Goal: Task Accomplishment & Management: Use online tool/utility

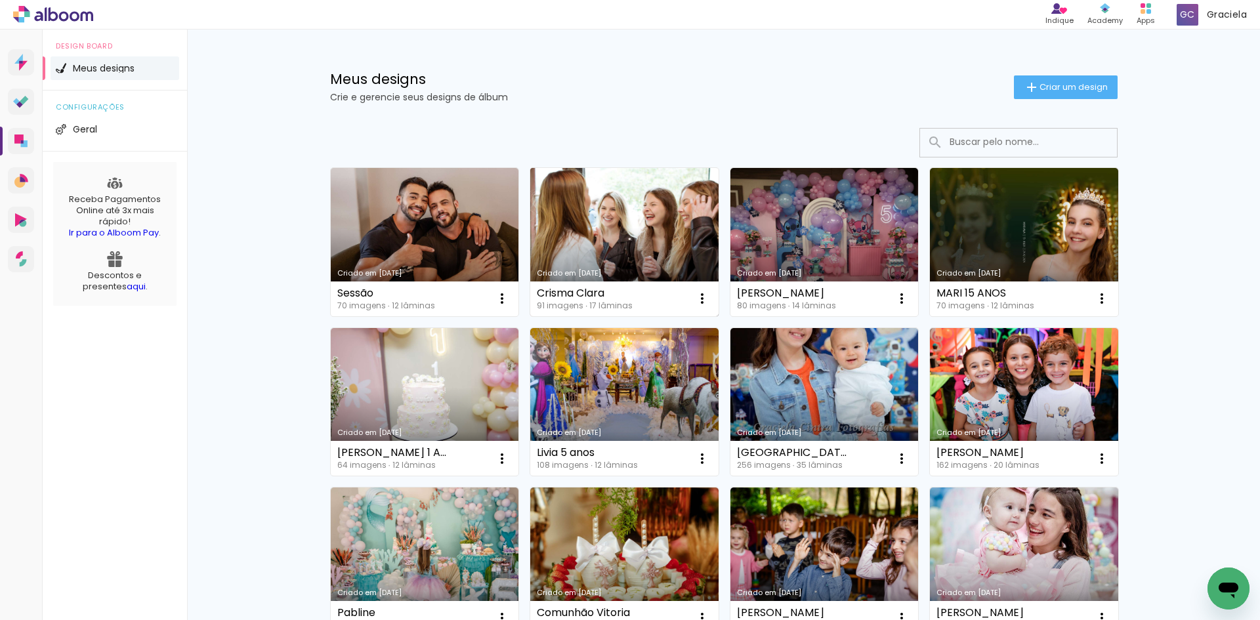
click at [628, 234] on link "Criado em [DATE]" at bounding box center [624, 242] width 188 height 148
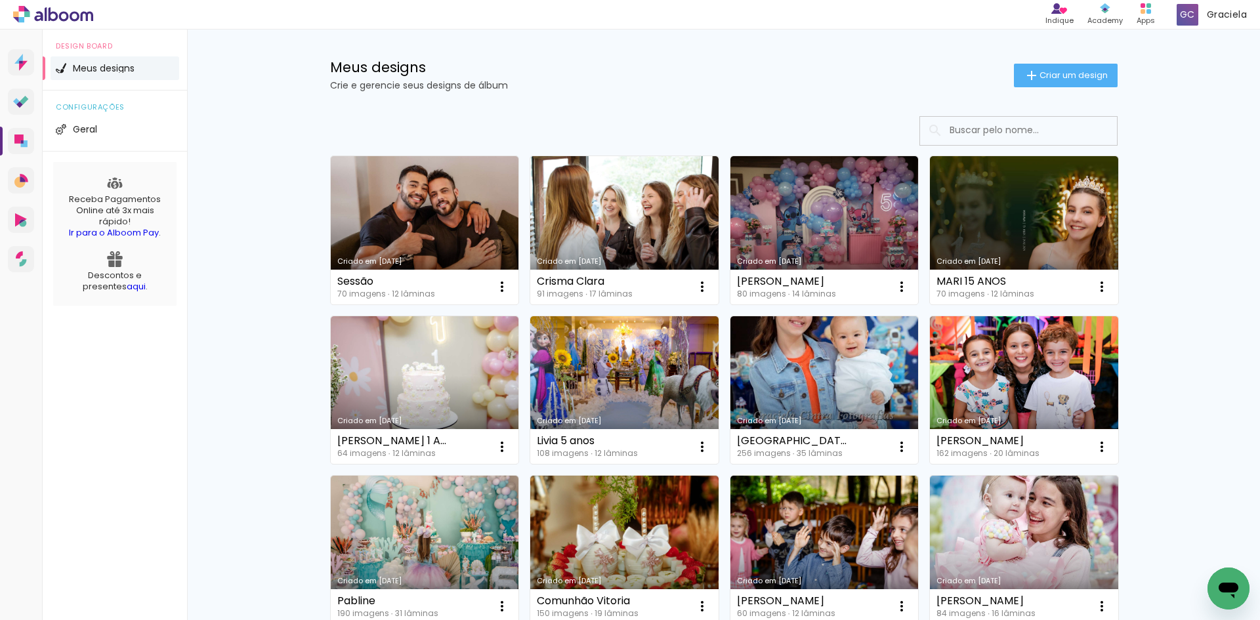
scroll to position [10, 0]
